Goal: Task Accomplishment & Management: Manage account settings

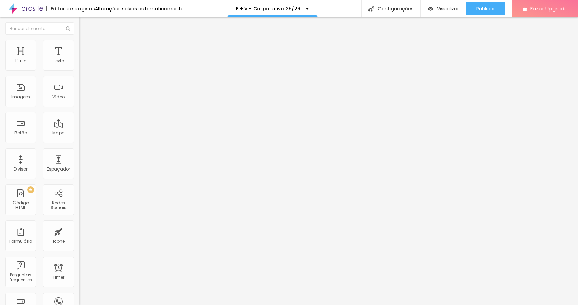
click at [81, 0] on div "Editor de páginas Alterações salvas automaticamente" at bounding box center [92, 8] width 184 height 17
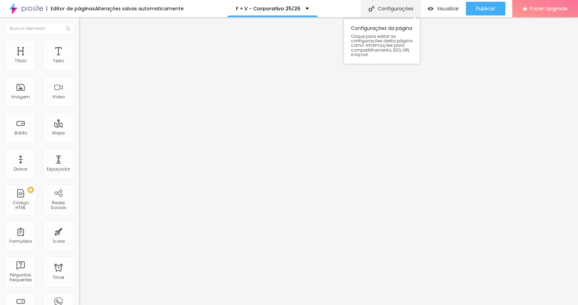
click at [390, 9] on div "Configurações" at bounding box center [391, 8] width 59 height 17
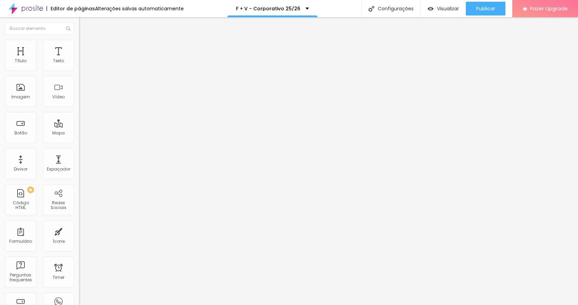
type input "/corporativo-25/26"
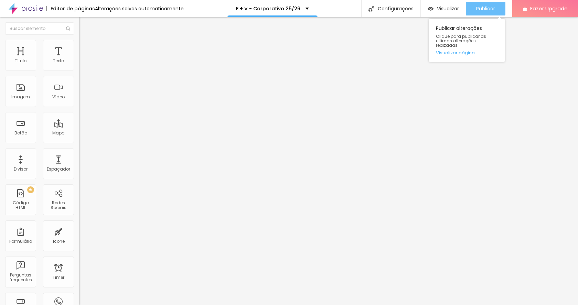
click at [483, 7] on span "Publicar" at bounding box center [486, 9] width 19 height 6
click at [484, 7] on span "Publicar" at bounding box center [486, 9] width 19 height 6
